Goal: Information Seeking & Learning: Learn about a topic

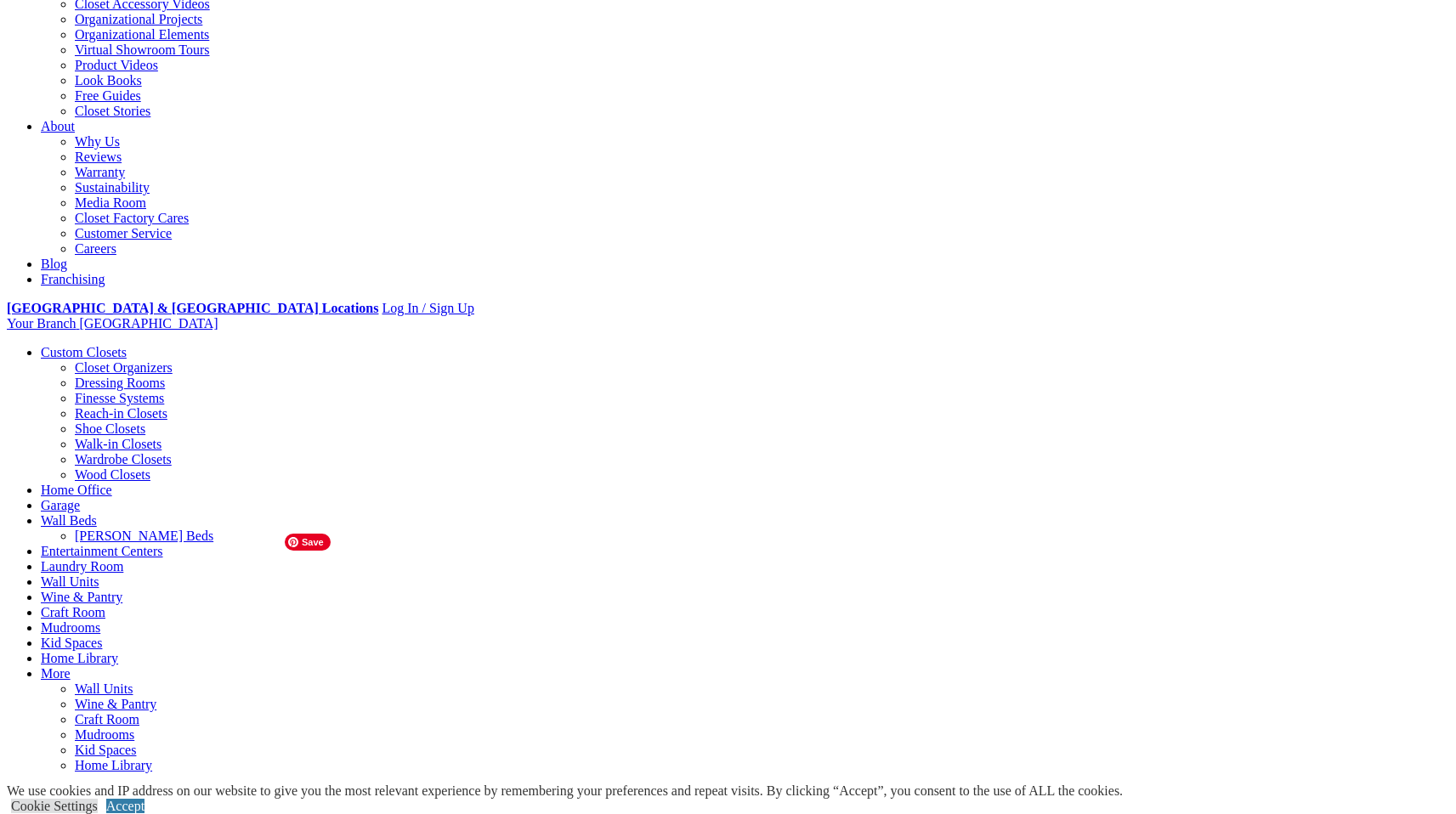
scroll to position [366, 0]
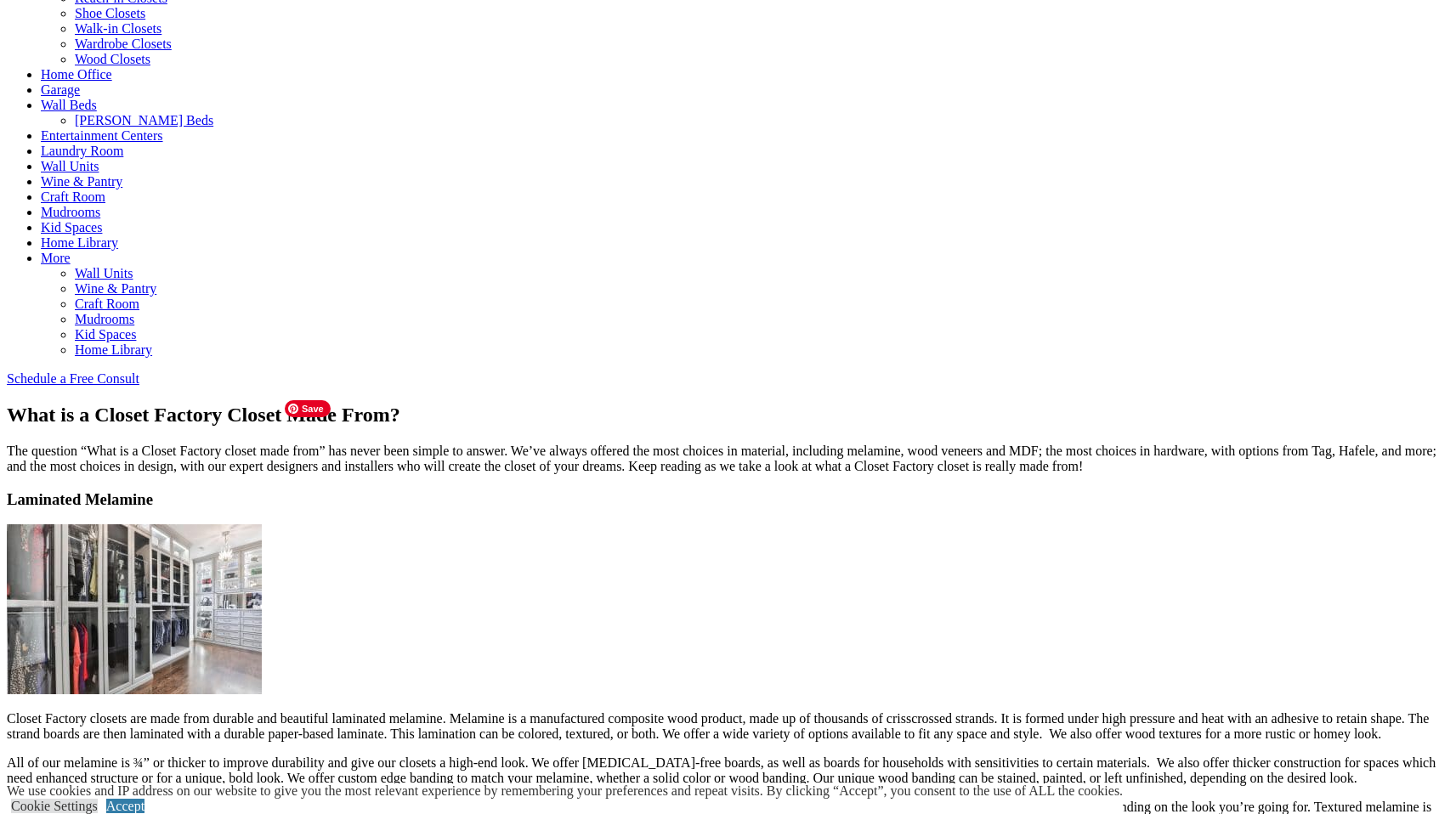
scroll to position [859, 0]
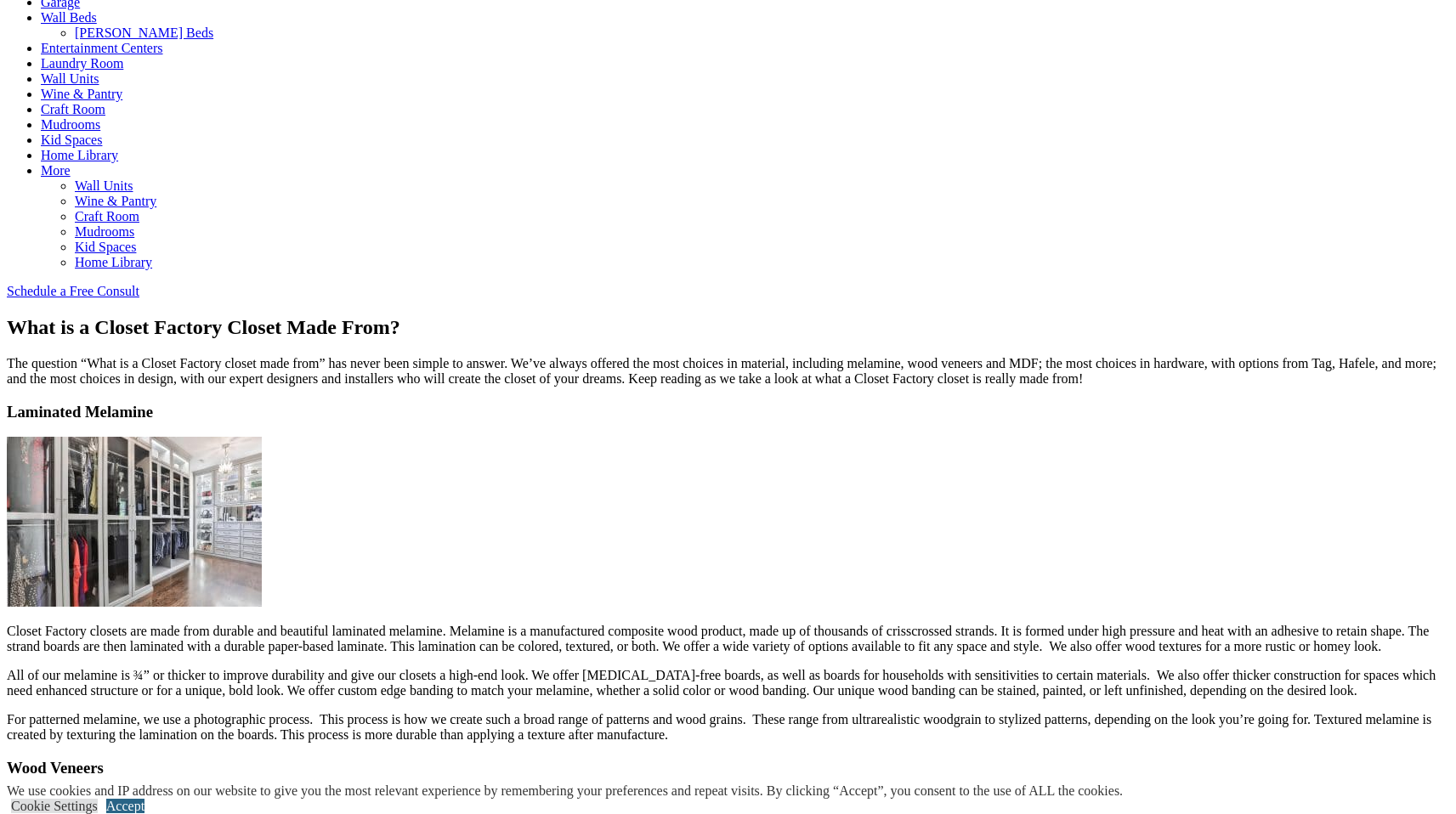
click at [144, 799] on link "Accept" at bounding box center [125, 806] width 38 height 14
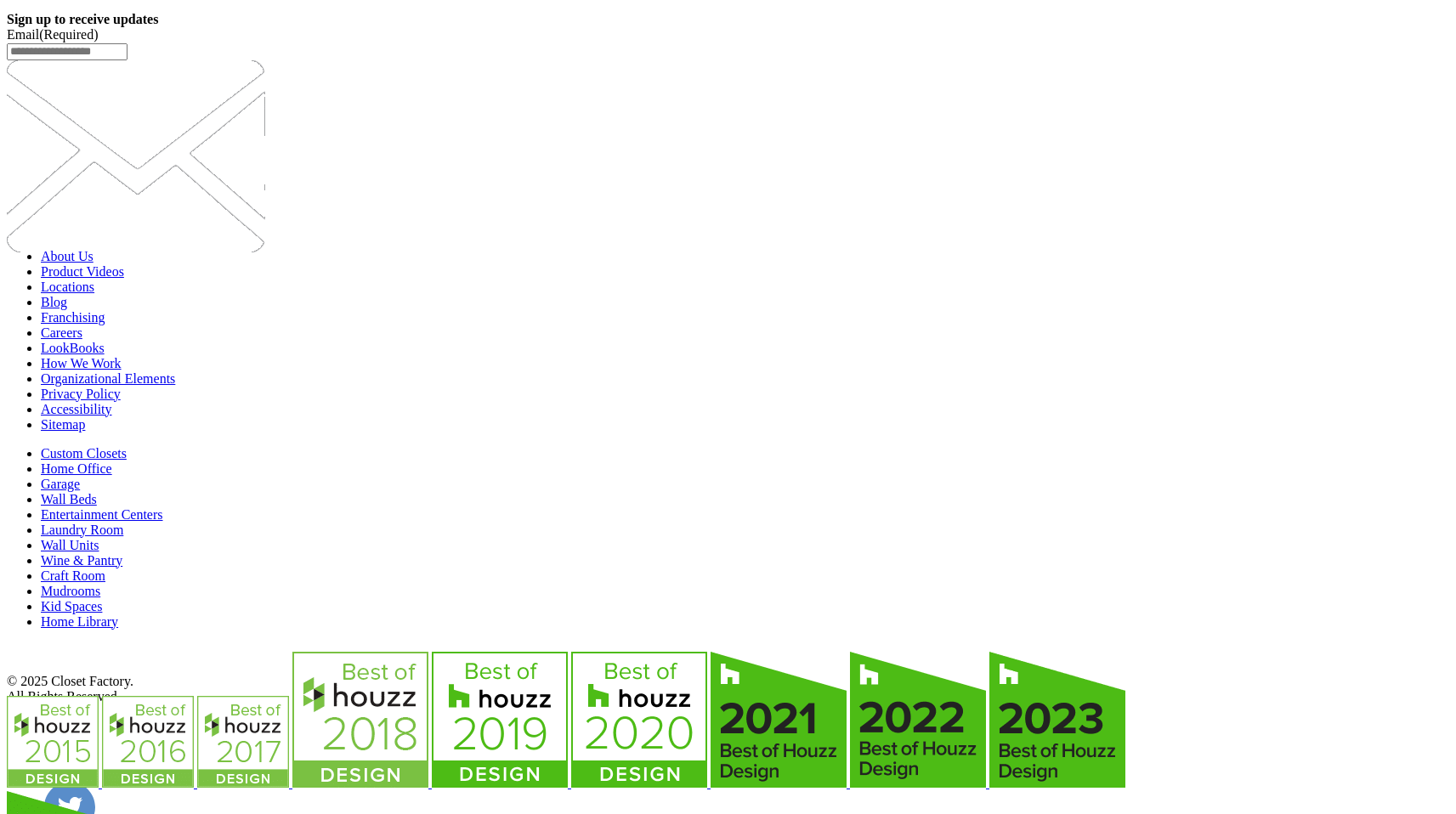
scroll to position [3314, 0]
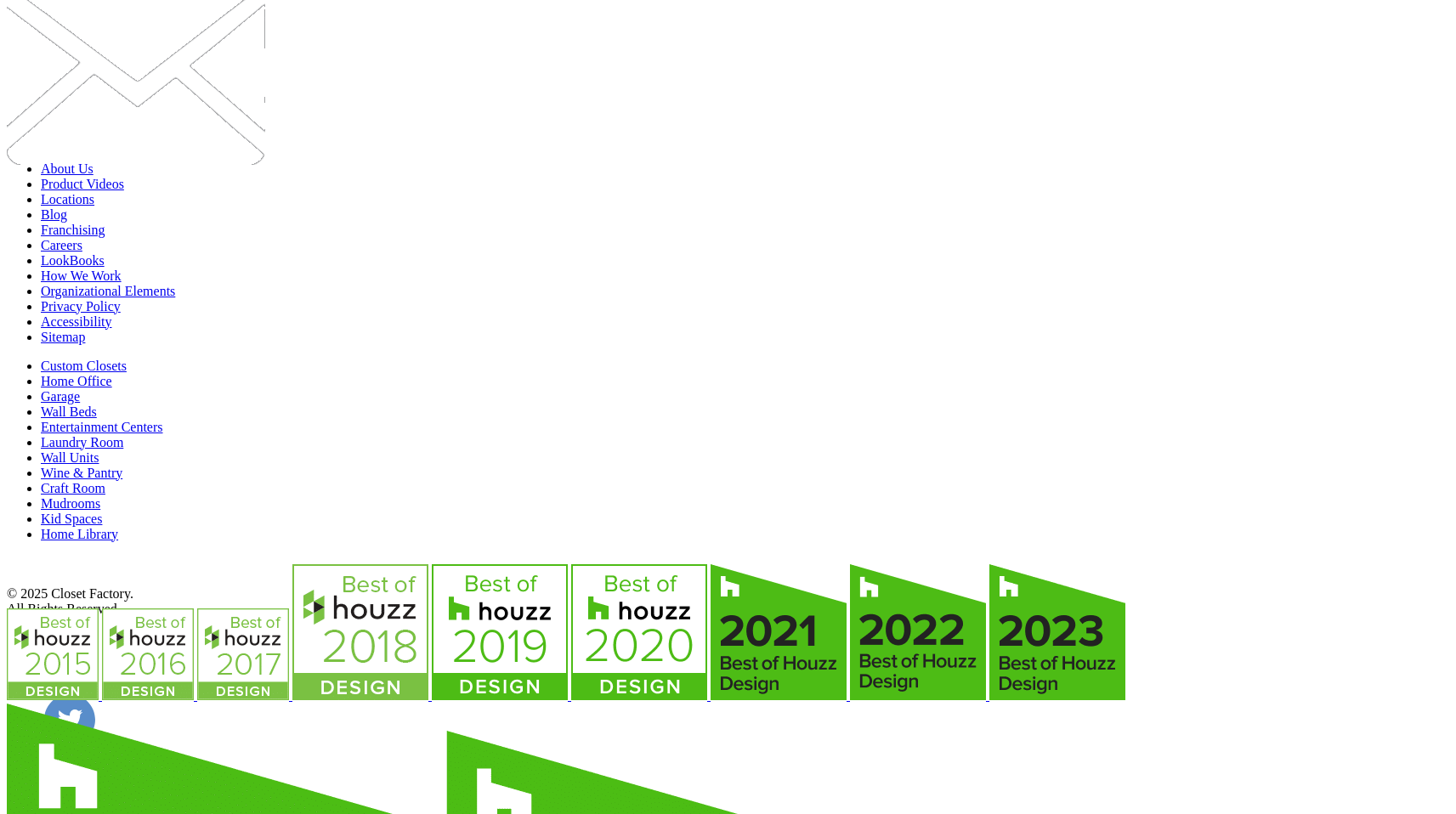
drag, startPoint x: 411, startPoint y: 664, endPoint x: 1080, endPoint y: 674, distance: 669.1
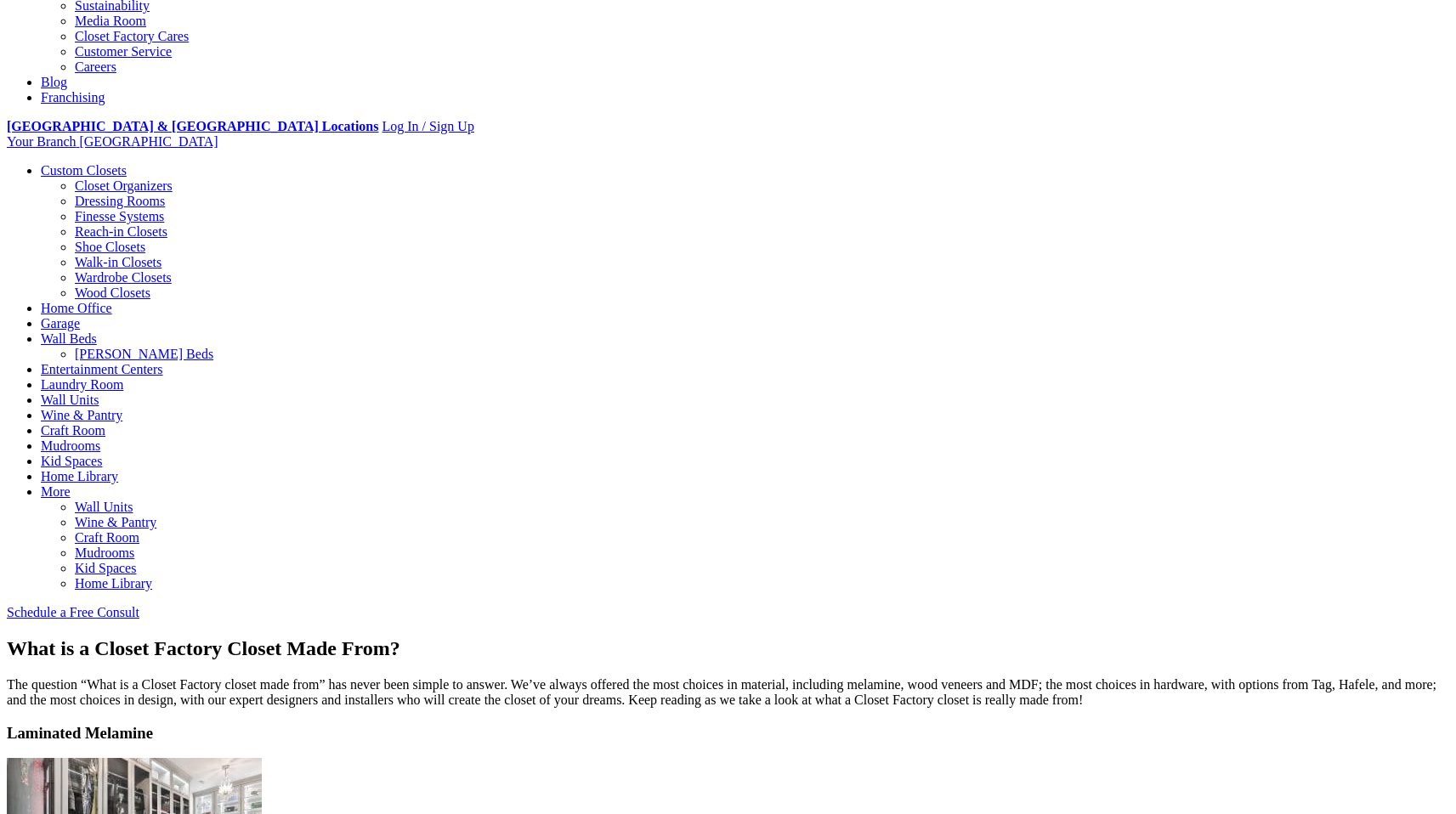
scroll to position [0, 0]
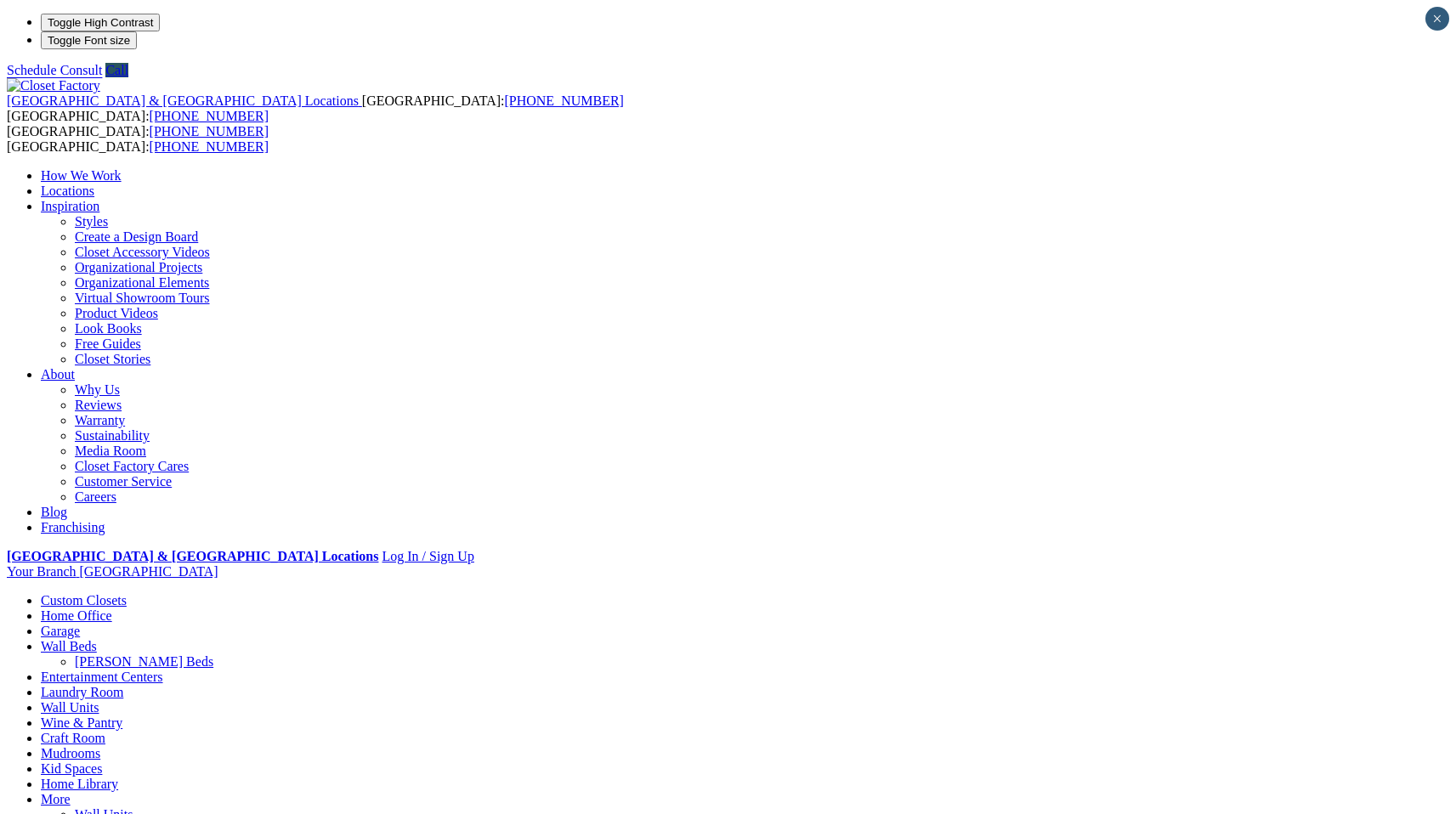
drag, startPoint x: 363, startPoint y: 700, endPoint x: 603, endPoint y: 679, distance: 240.9
drag, startPoint x: 343, startPoint y: 705, endPoint x: 707, endPoint y: 756, distance: 367.6
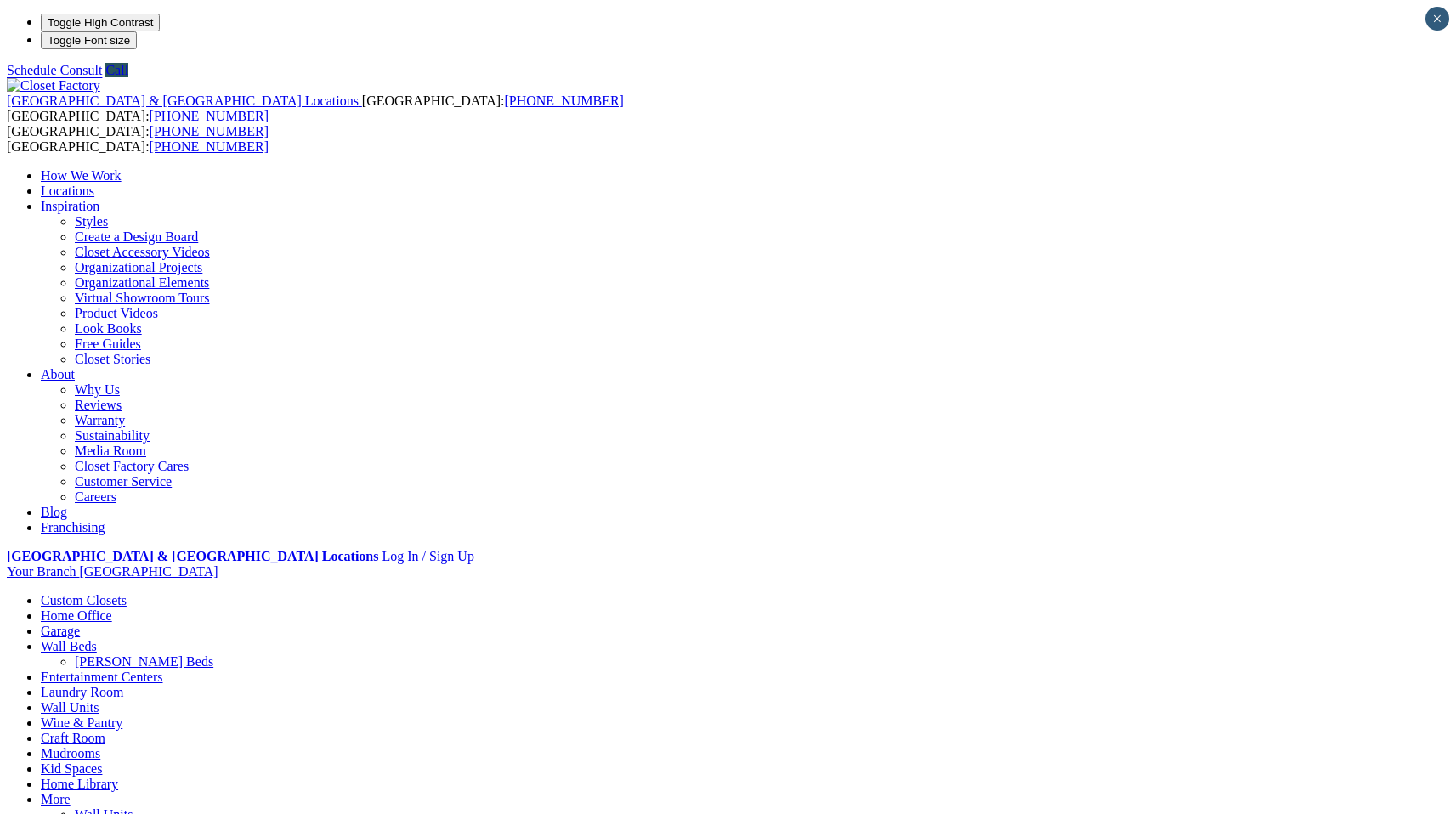
drag, startPoint x: 487, startPoint y: 786, endPoint x: 582, endPoint y: 786, distance: 95.0
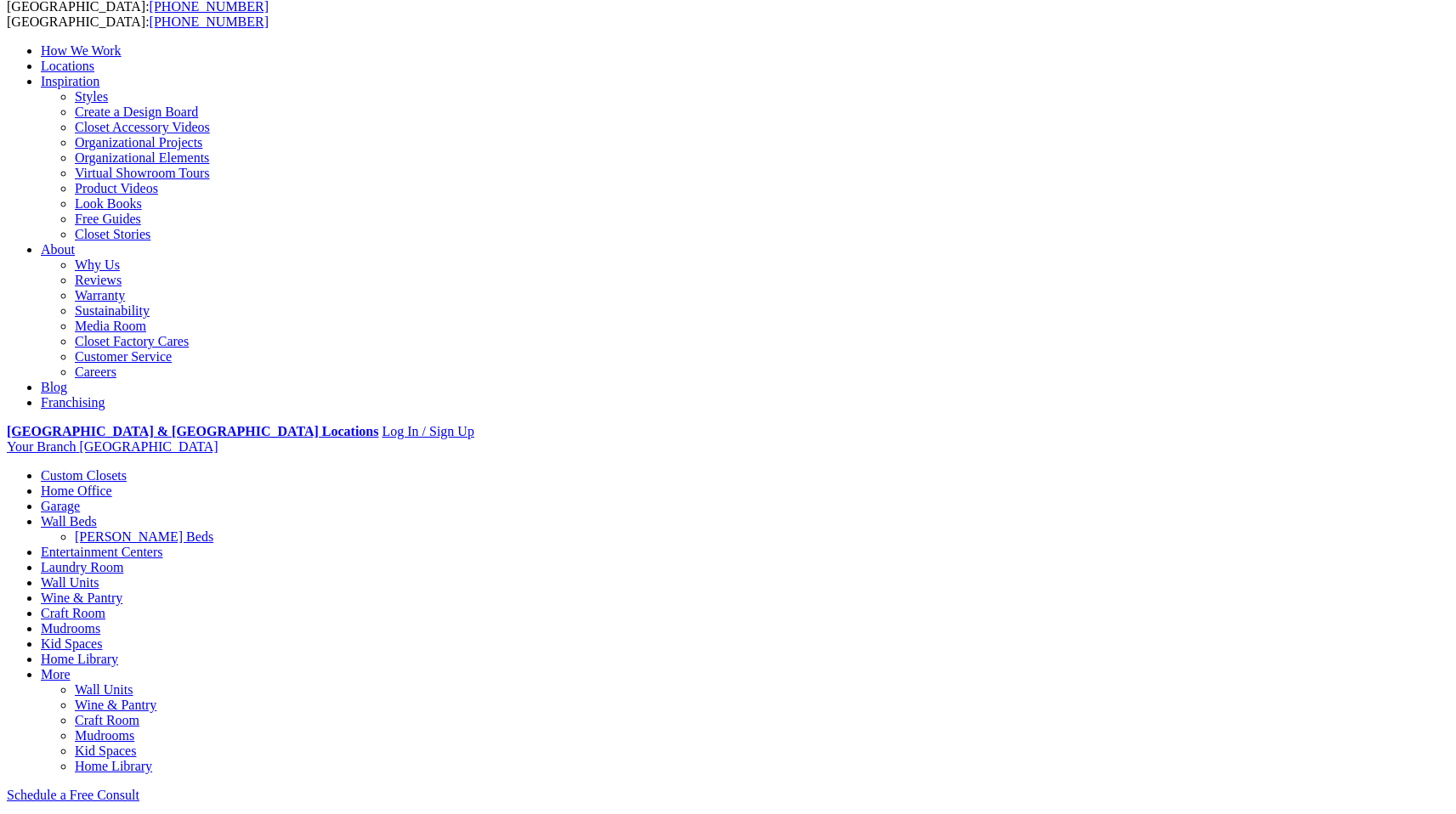
scroll to position [397, 0]
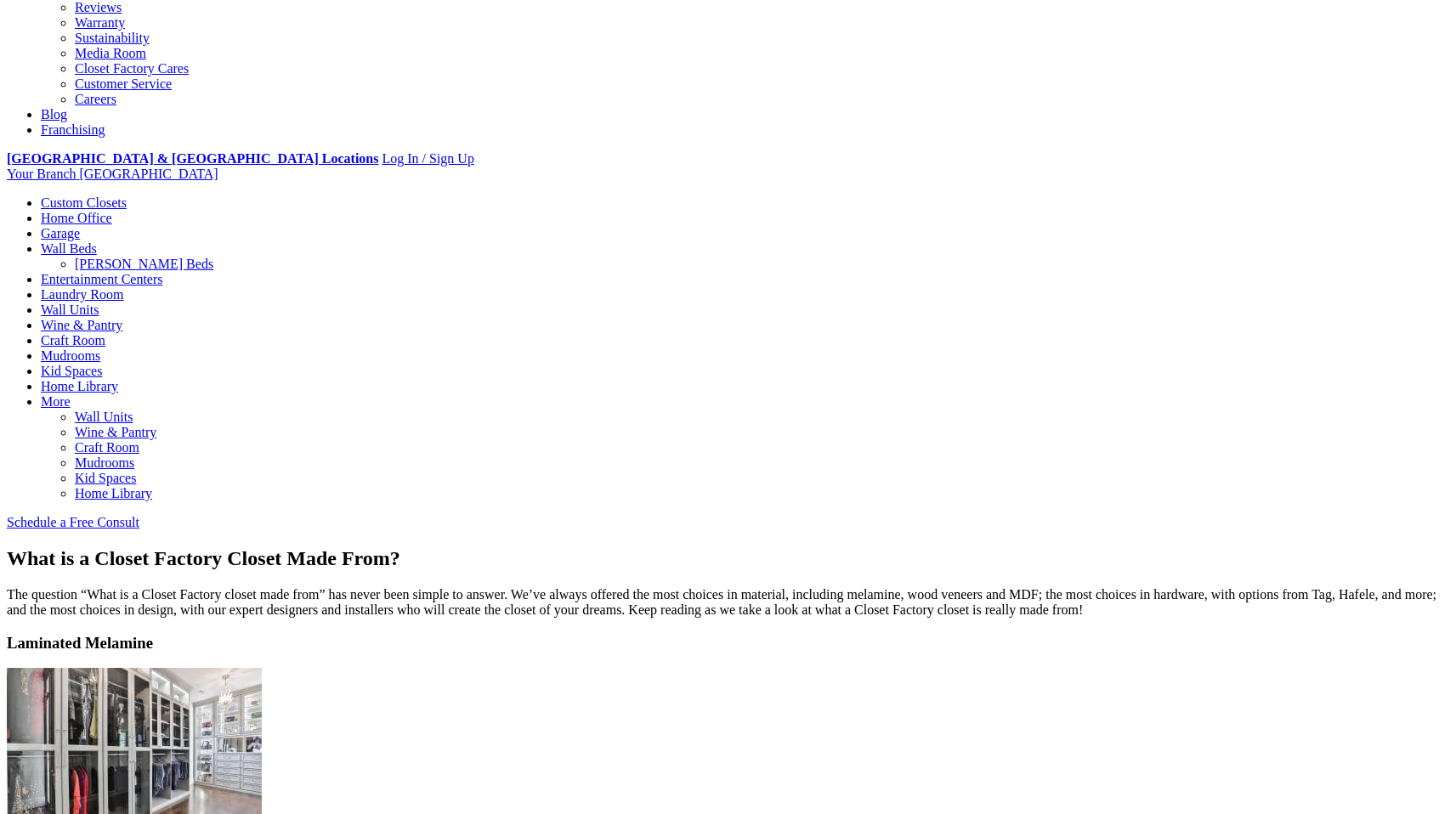
drag, startPoint x: 462, startPoint y: 728, endPoint x: 842, endPoint y: 735, distance: 380.1
